Goal: Information Seeking & Learning: Learn about a topic

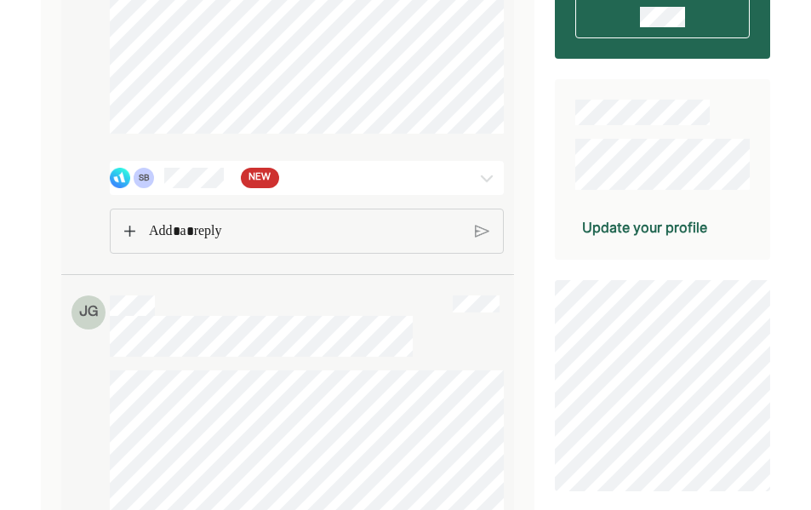
scroll to position [408, 0]
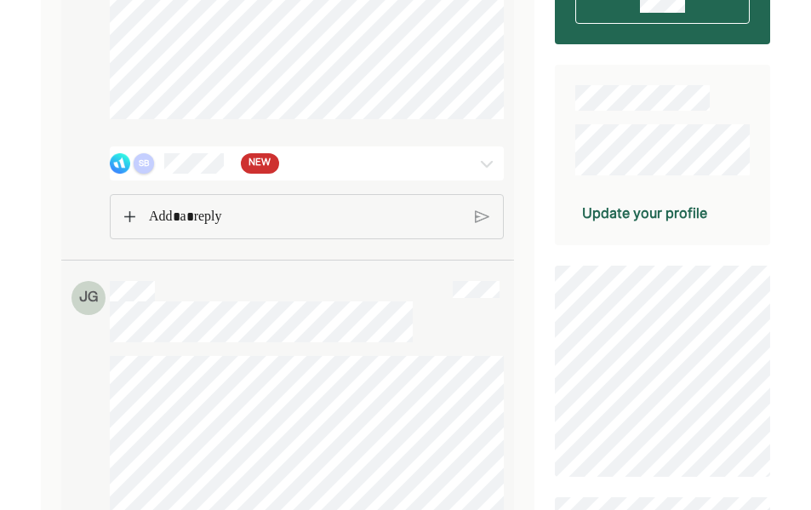
click at [140, 174] on div "SB" at bounding box center [144, 163] width 20 height 20
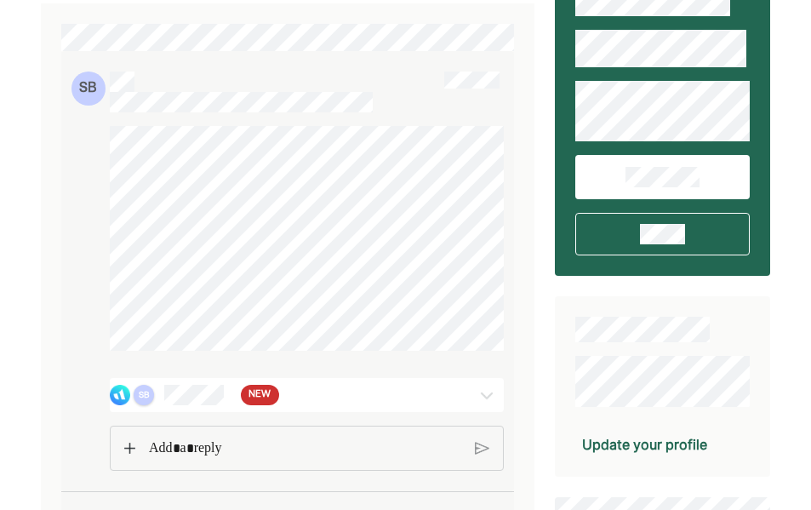
scroll to position [168, 0]
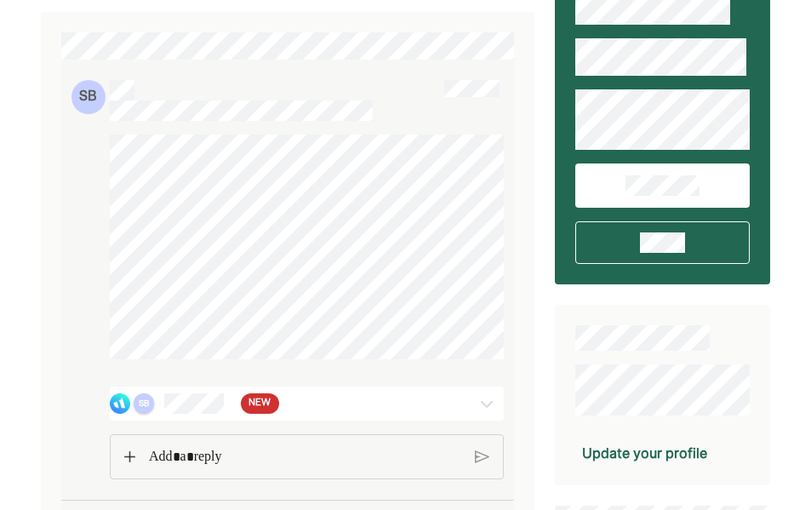
click at [173, 121] on div "SB SB NEW" at bounding box center [287, 280] width 453 height 441
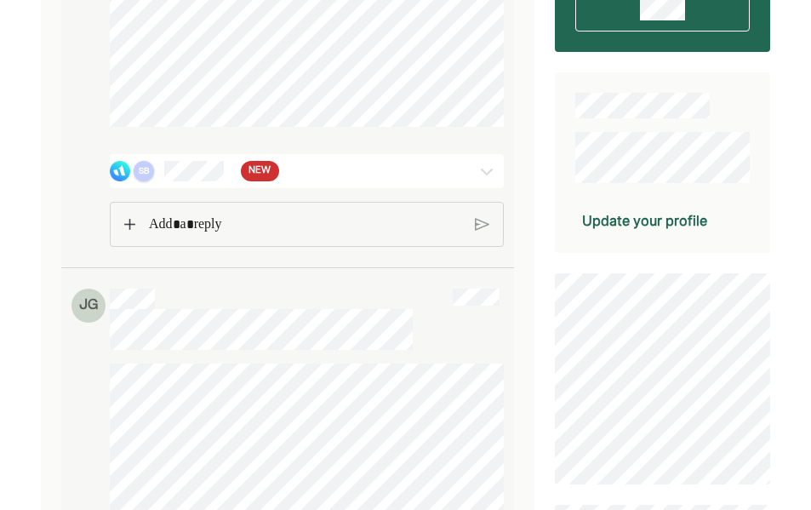
scroll to position [411, 0]
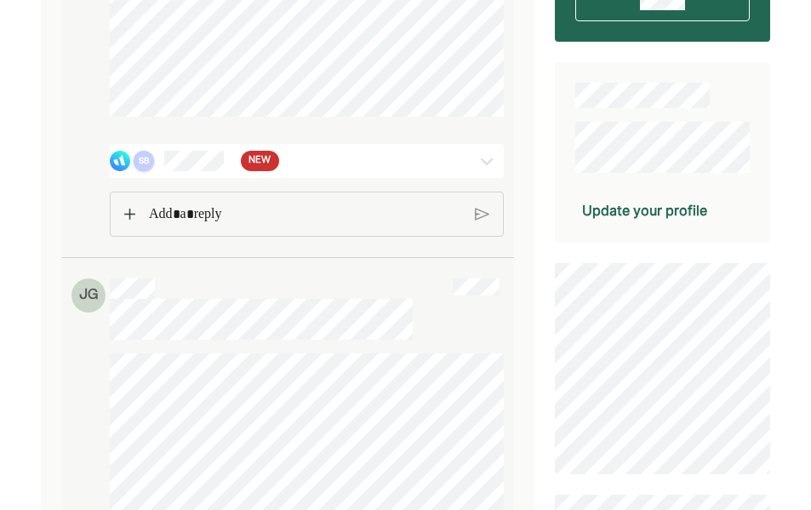
click at [174, 225] on p "Rich Text Editor. Editing area: main" at bounding box center [305, 214] width 312 height 22
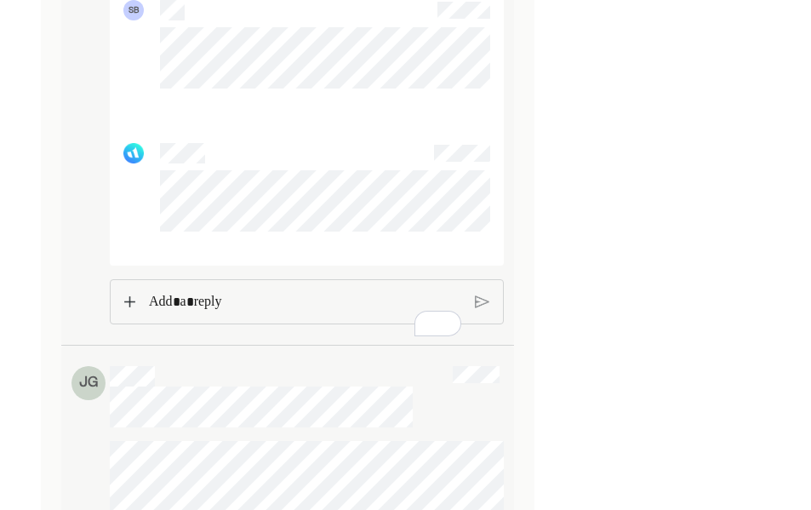
scroll to position [2638, 0]
click at [173, 312] on p "Rich Text Editor. Editing area: main" at bounding box center [305, 301] width 312 height 22
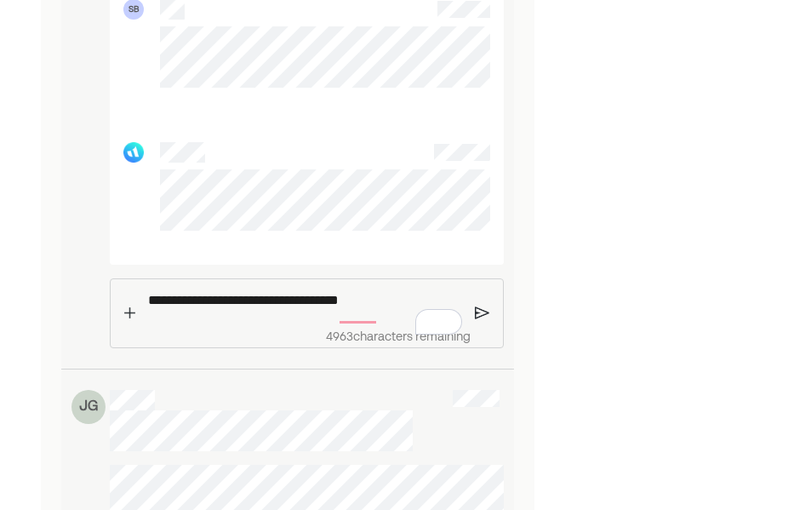
click at [478, 321] on img at bounding box center [482, 312] width 14 height 15
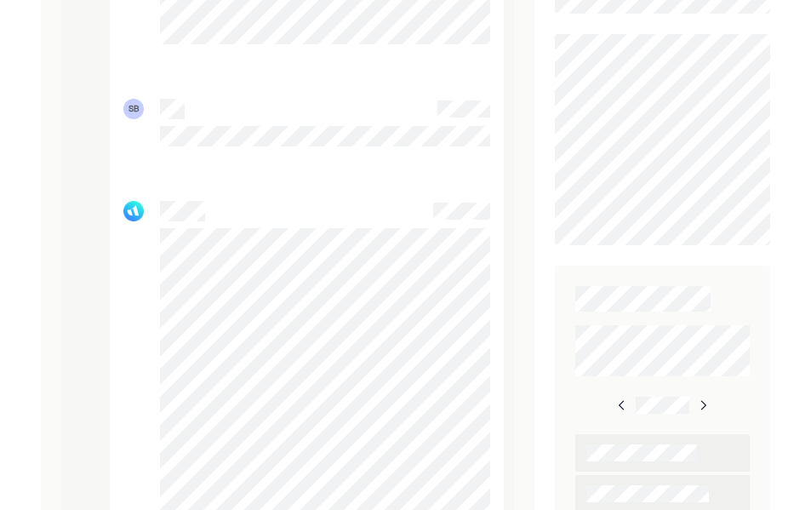
scroll to position [0, 0]
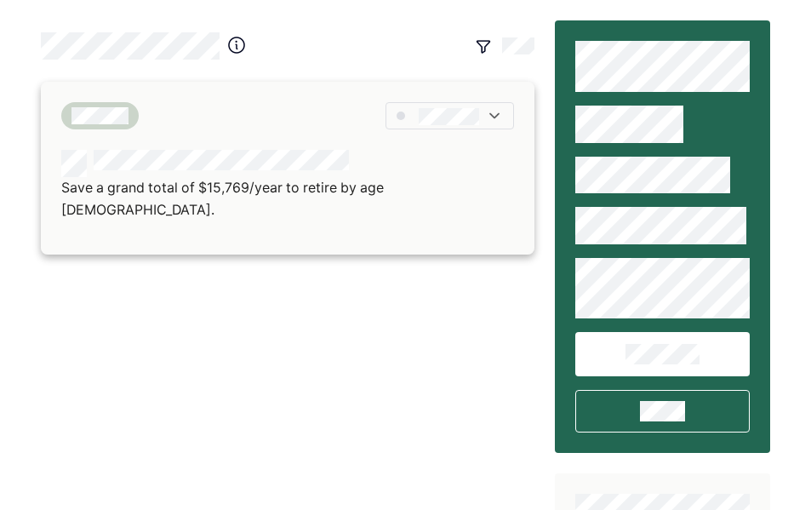
click at [253, 133] on div "Save a grand total of $15,769/year to retire by age [DEMOGRAPHIC_DATA]." at bounding box center [287, 168] width 493 height 173
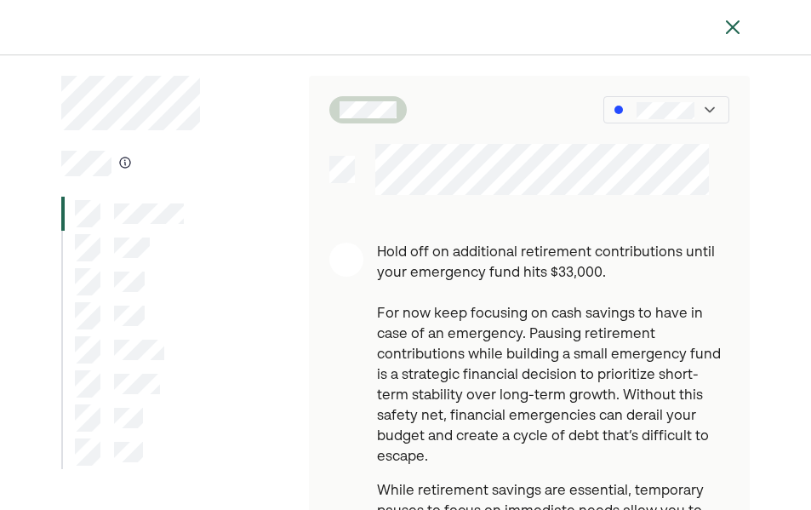
click at [118, 261] on div at bounding box center [130, 248] width 139 height 34
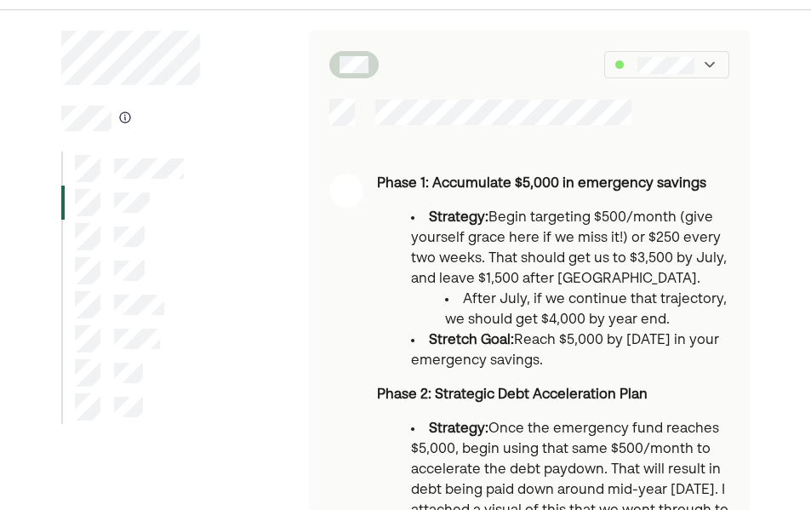
scroll to position [41, 0]
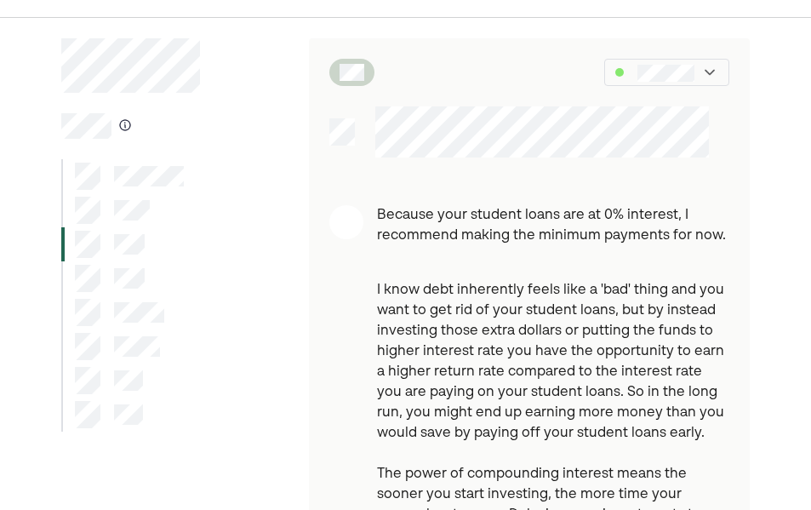
scroll to position [39, 0]
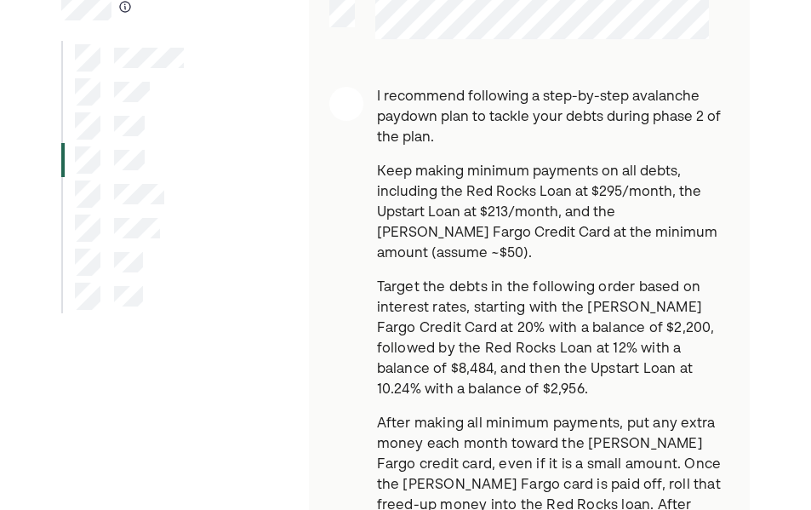
scroll to position [159, 0]
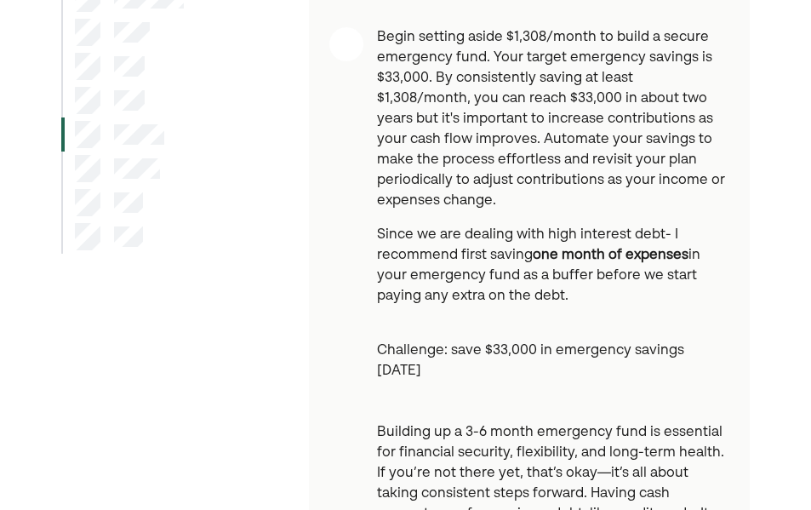
scroll to position [216, 0]
